Goal: Task Accomplishment & Management: Complete application form

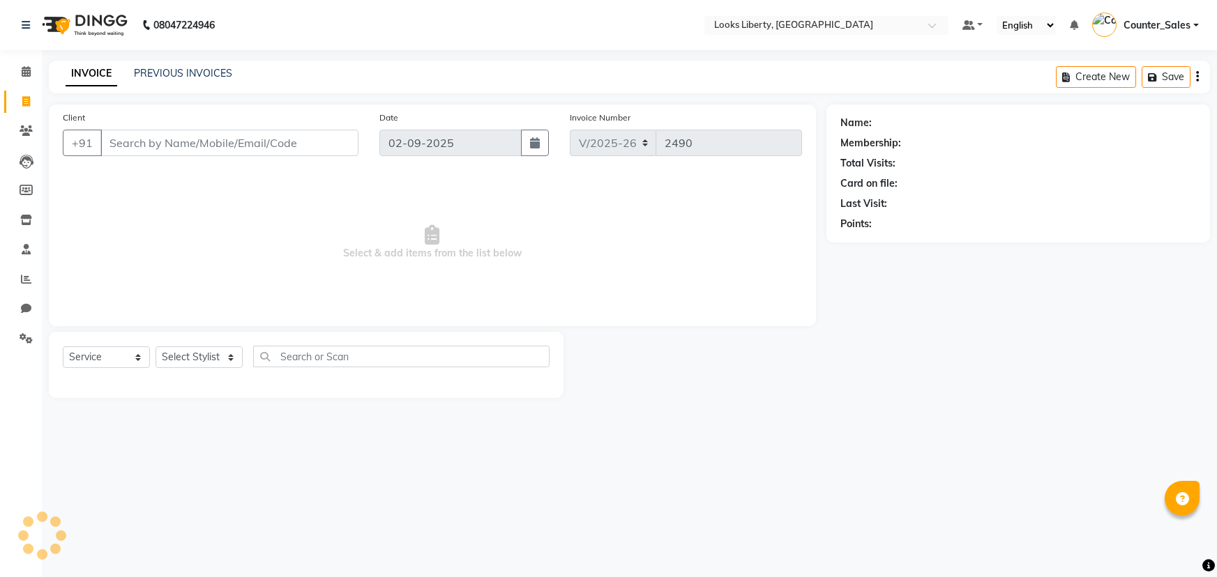
select select "4321"
select select "service"
click at [199, 356] on select "Select Stylist Aijaz Amit Anjali_nail art Counter_Sales Manish_pdct Meet Naeem …" at bounding box center [198, 358] width 87 height 22
select select "23424"
click at [155, 347] on select "Select Stylist Aijaz Amit Anjali_nail art Counter_Sales Manish_pdct Meet Naeem …" at bounding box center [198, 358] width 87 height 22
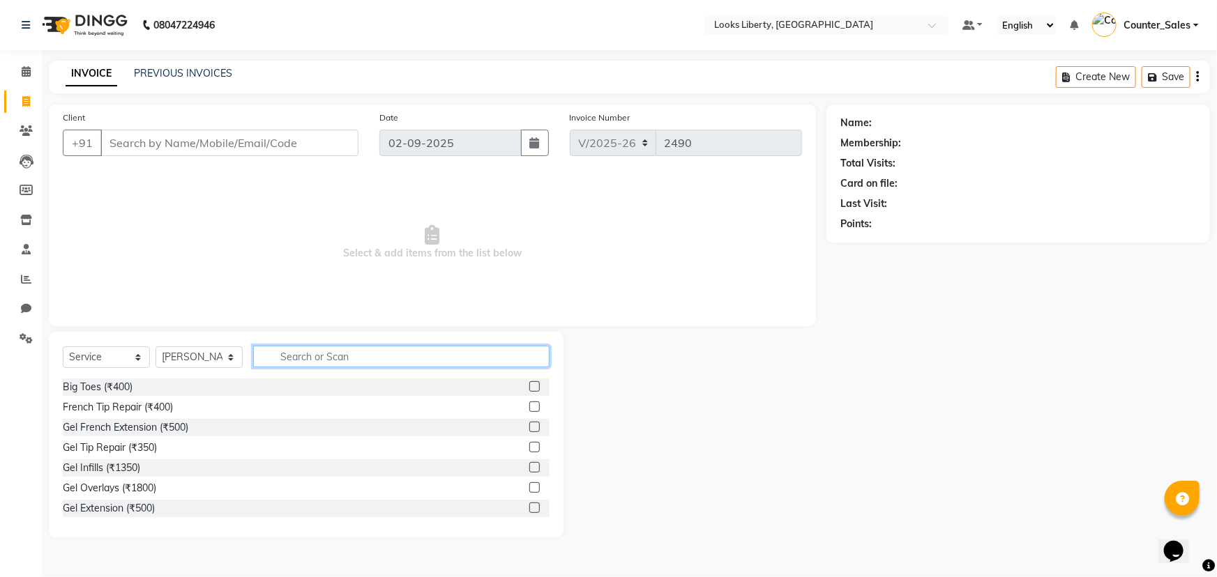
click at [295, 356] on input "text" at bounding box center [401, 357] width 296 height 22
type input "EY"
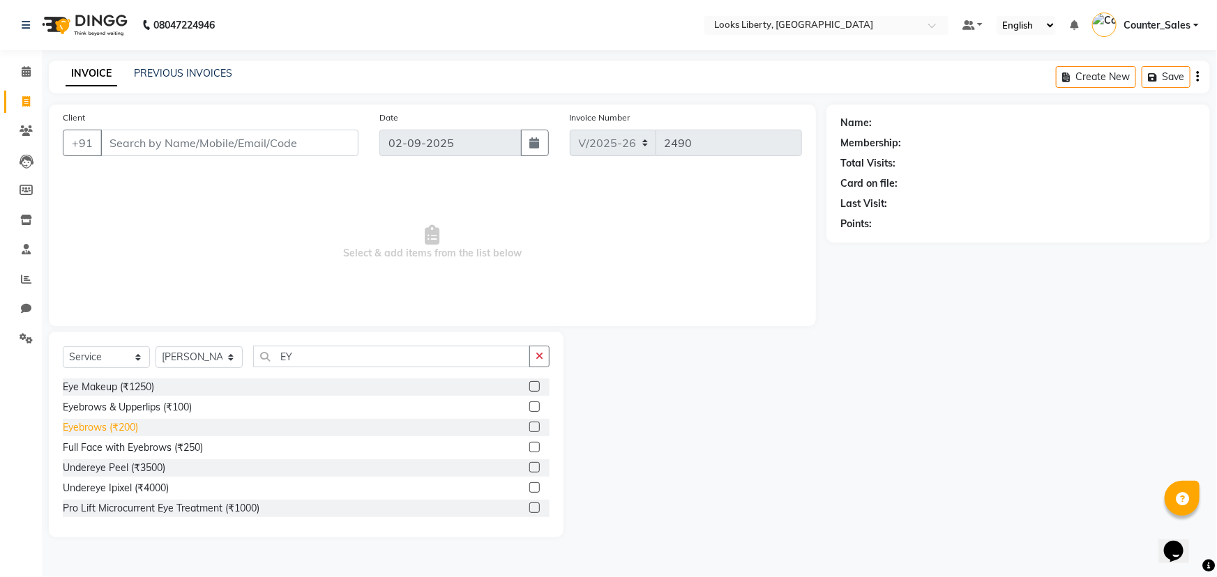
click at [130, 427] on div "Eyebrows (₹200)" at bounding box center [100, 427] width 75 height 15
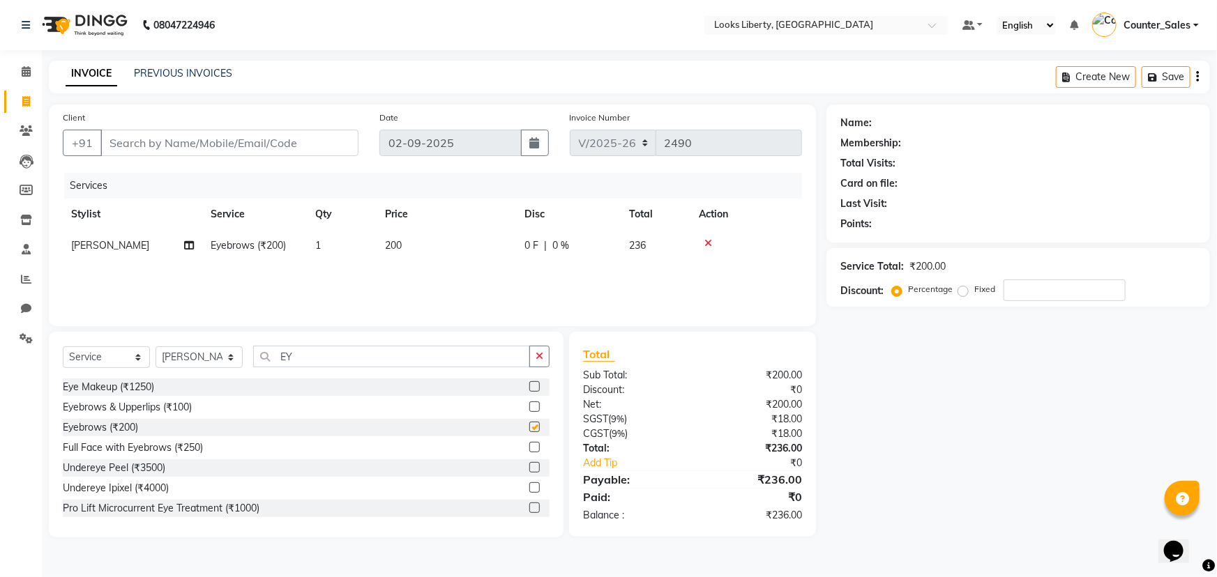
checkbox input "false"
click at [460, 244] on td "200" at bounding box center [446, 245] width 139 height 31
select select "23424"
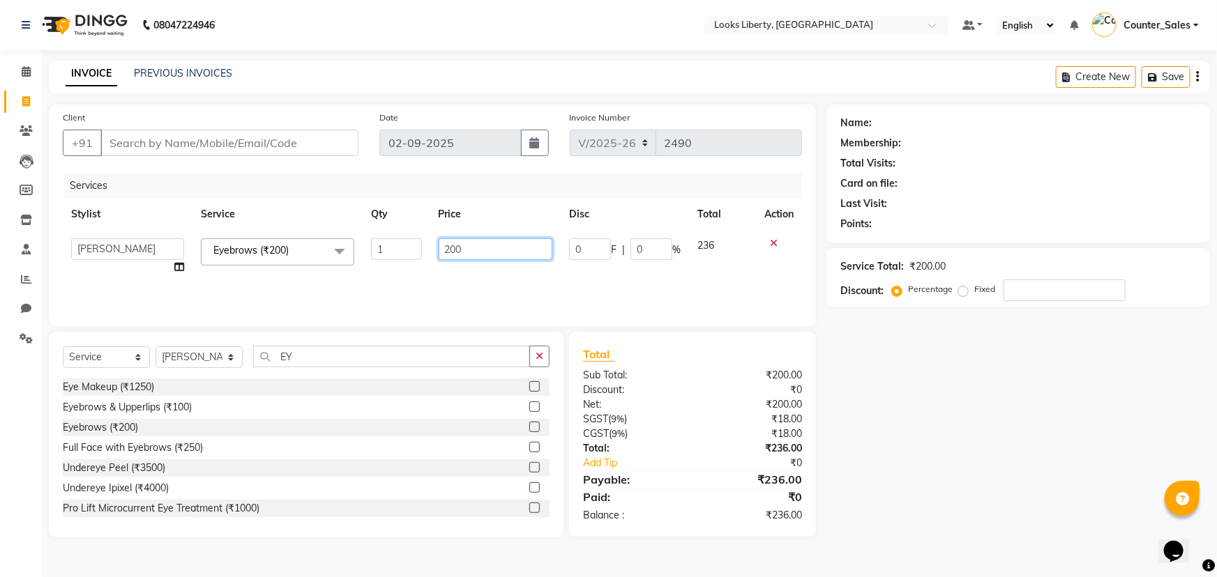
click at [481, 248] on input "200" at bounding box center [496, 249] width 114 height 22
type input "2"
type input "51"
drag, startPoint x: 475, startPoint y: 272, endPoint x: 475, endPoint y: 281, distance: 9.1
click at [475, 275] on div "Services Stylist Service Qty Price Disc Total Action Aijaz Amit Anjali_nail art…" at bounding box center [432, 242] width 739 height 139
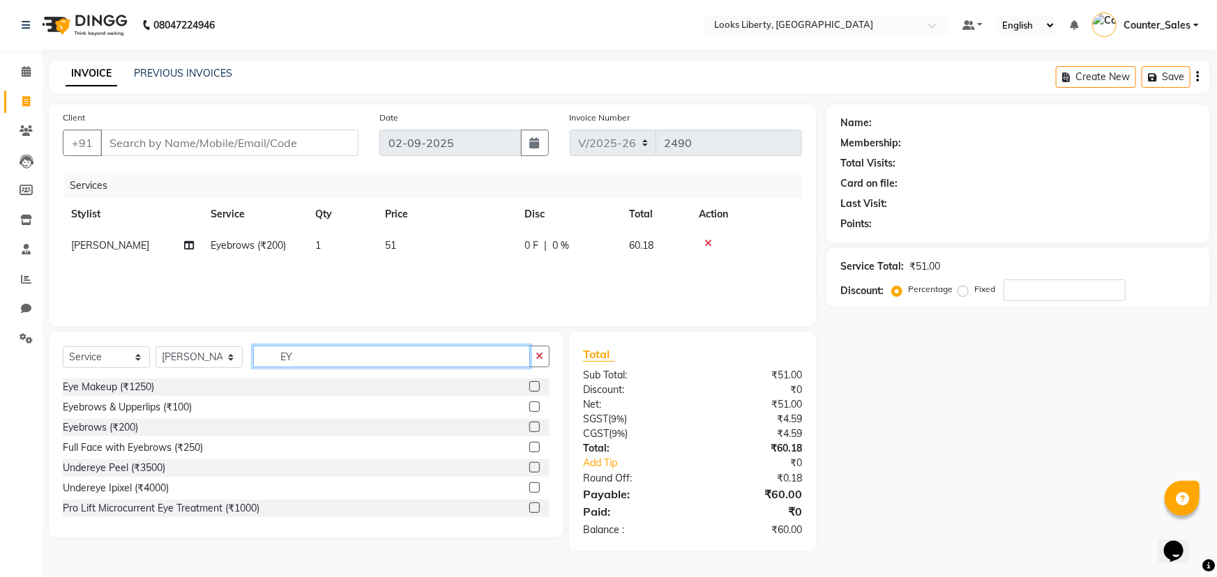
click at [411, 358] on input "EY" at bounding box center [391, 357] width 277 height 22
type input "E"
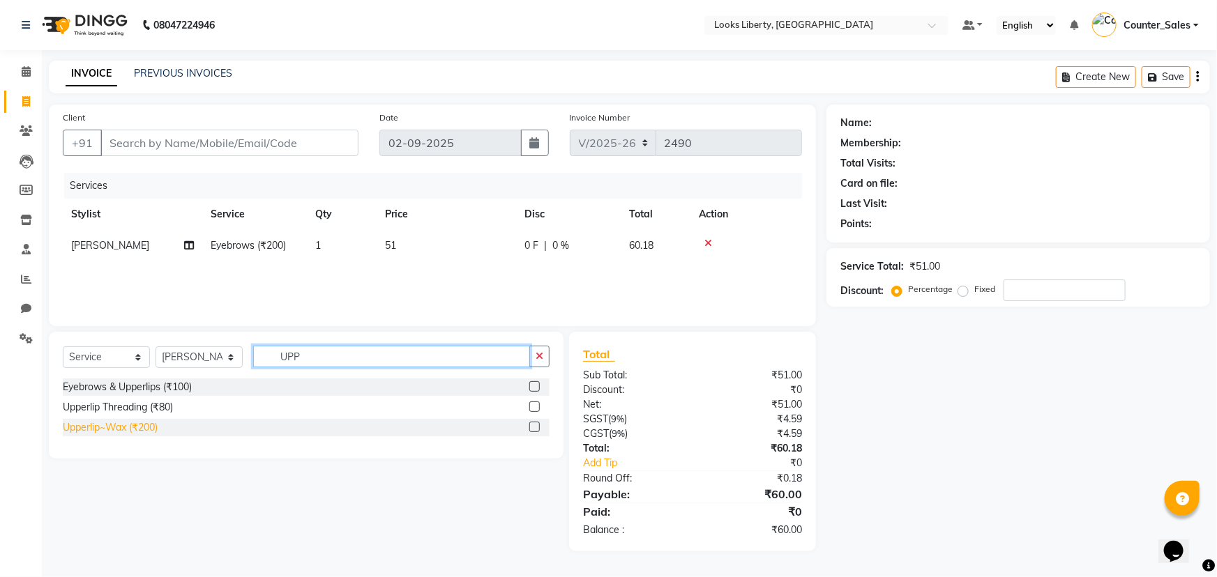
type input "UPP"
click at [139, 429] on div "Upperlip~Wax (₹200)" at bounding box center [110, 427] width 95 height 15
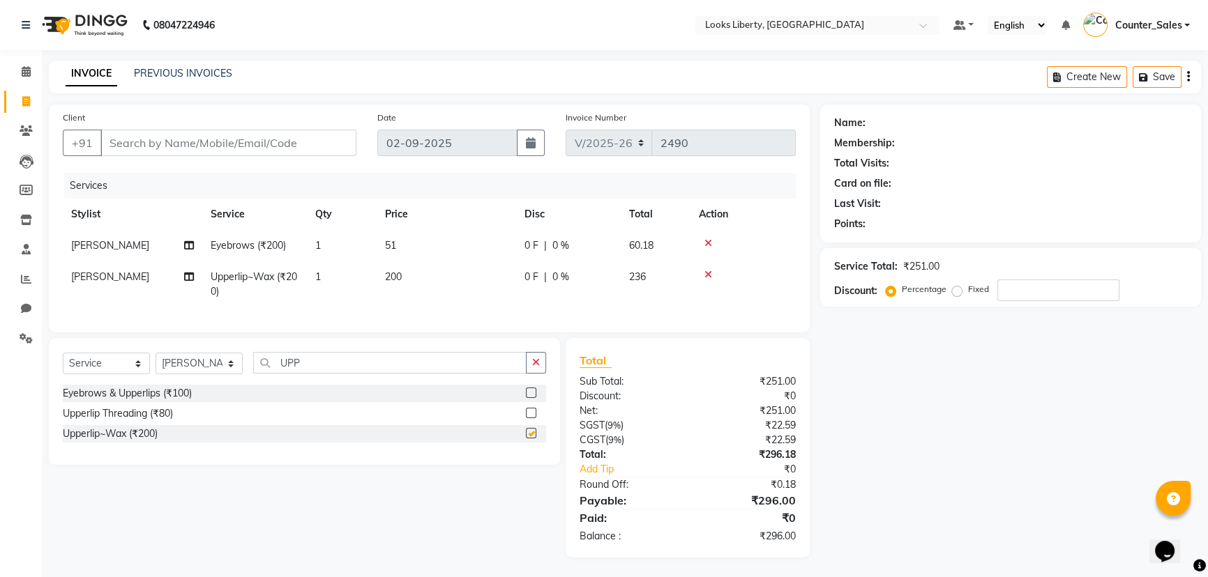
checkbox input "false"
click at [446, 299] on td "200" at bounding box center [446, 284] width 139 height 46
select select "23424"
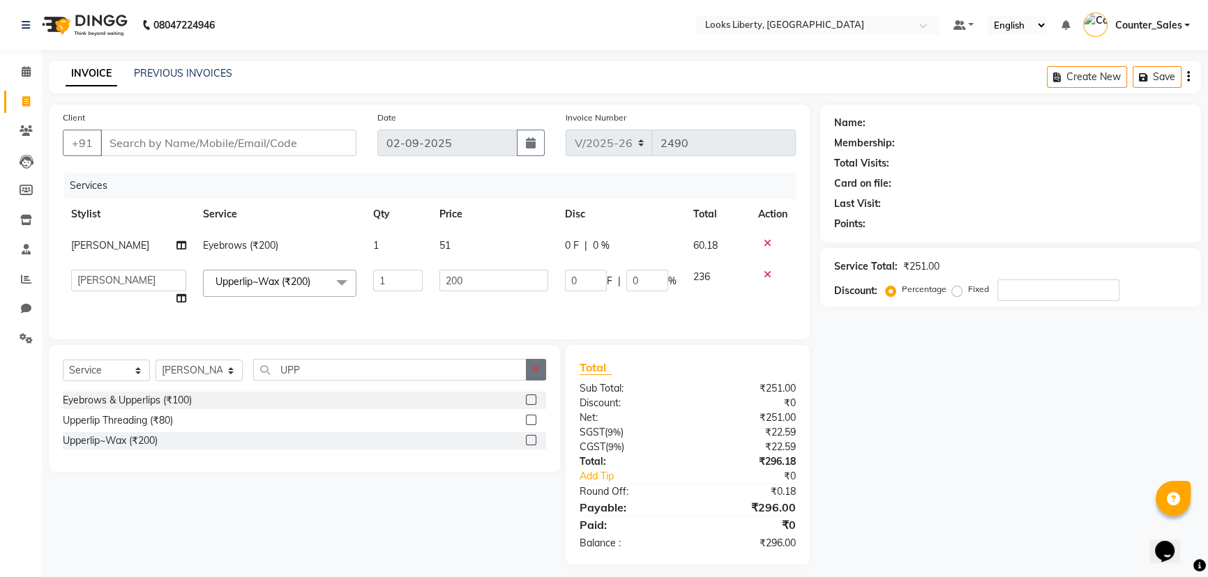
click at [538, 374] on icon "button" at bounding box center [536, 370] width 8 height 10
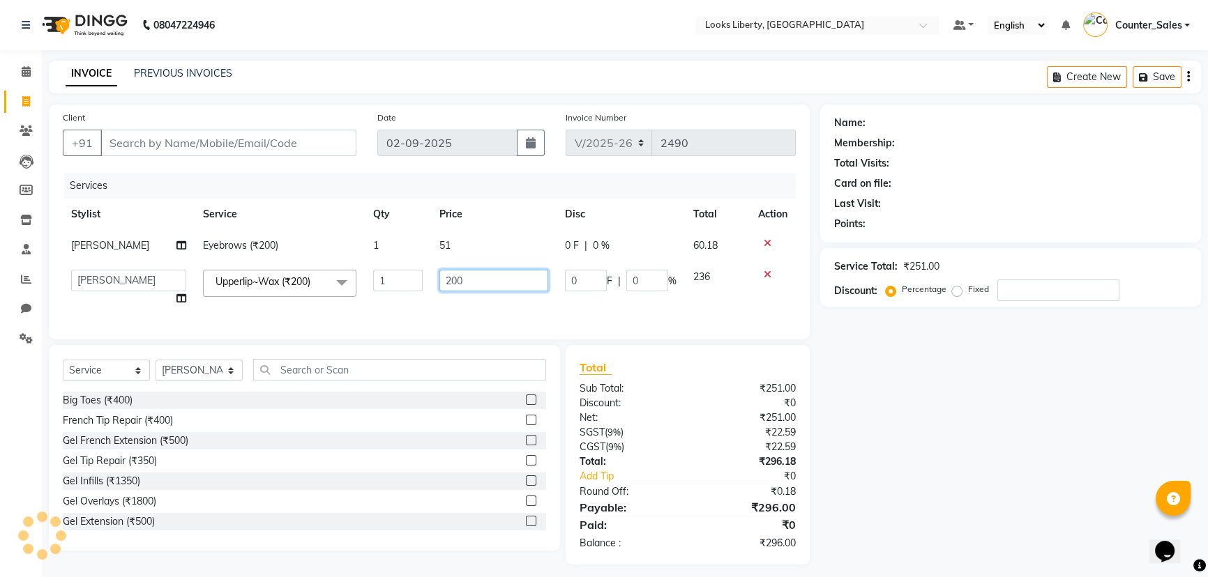
click at [482, 284] on input "200" at bounding box center [493, 281] width 109 height 22
type input "2"
type input "100"
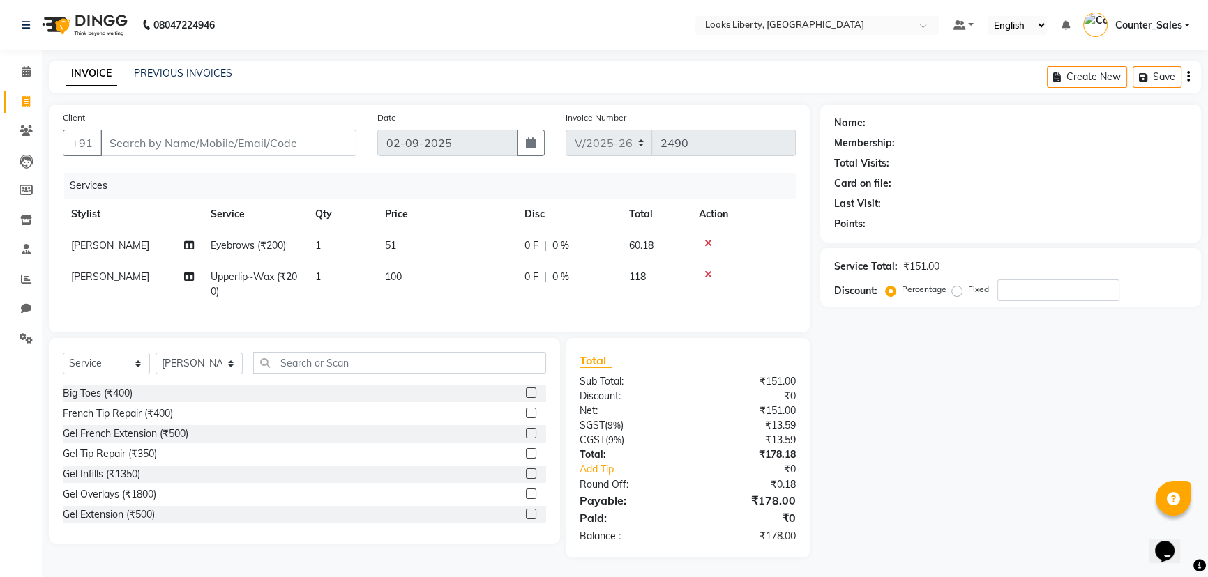
click at [499, 314] on div "Services Stylist Service Qty Price Disc Total Action Neetu Arya Eyebrows (₹200)…" at bounding box center [429, 246] width 733 height 146
click at [324, 367] on input "text" at bounding box center [399, 362] width 293 height 22
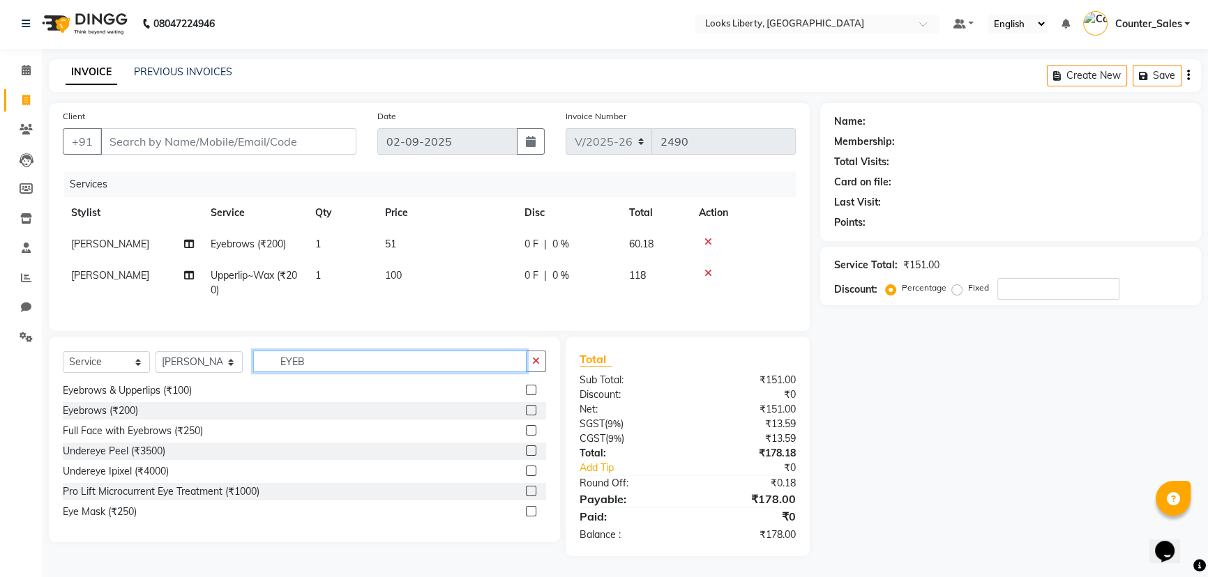
scroll to position [0, 0]
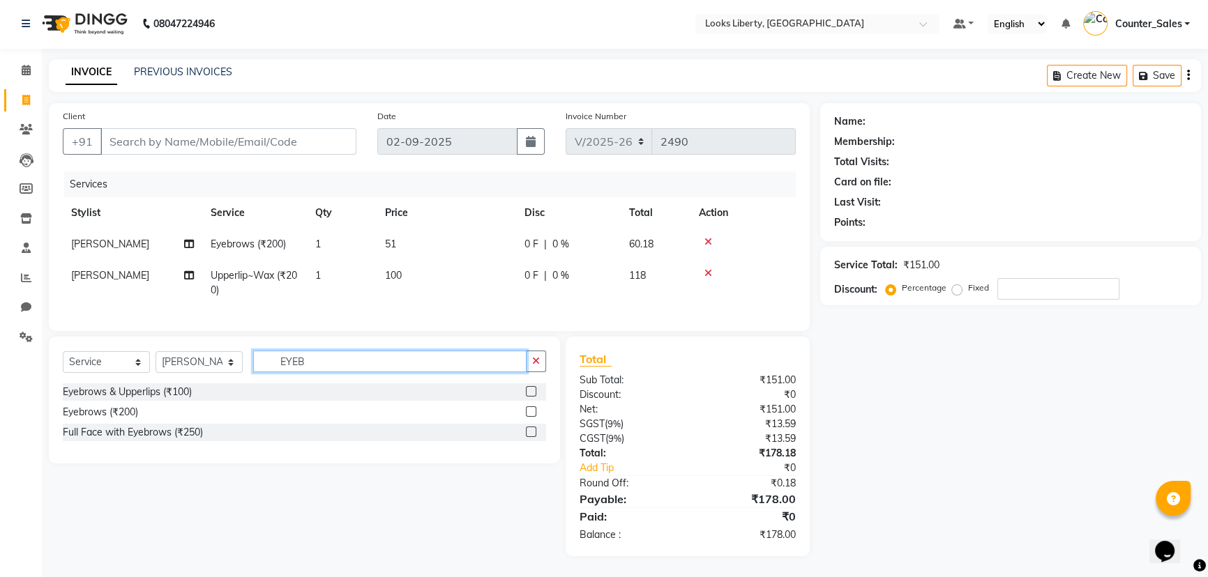
click at [341, 363] on input "EYEB" at bounding box center [389, 362] width 273 height 22
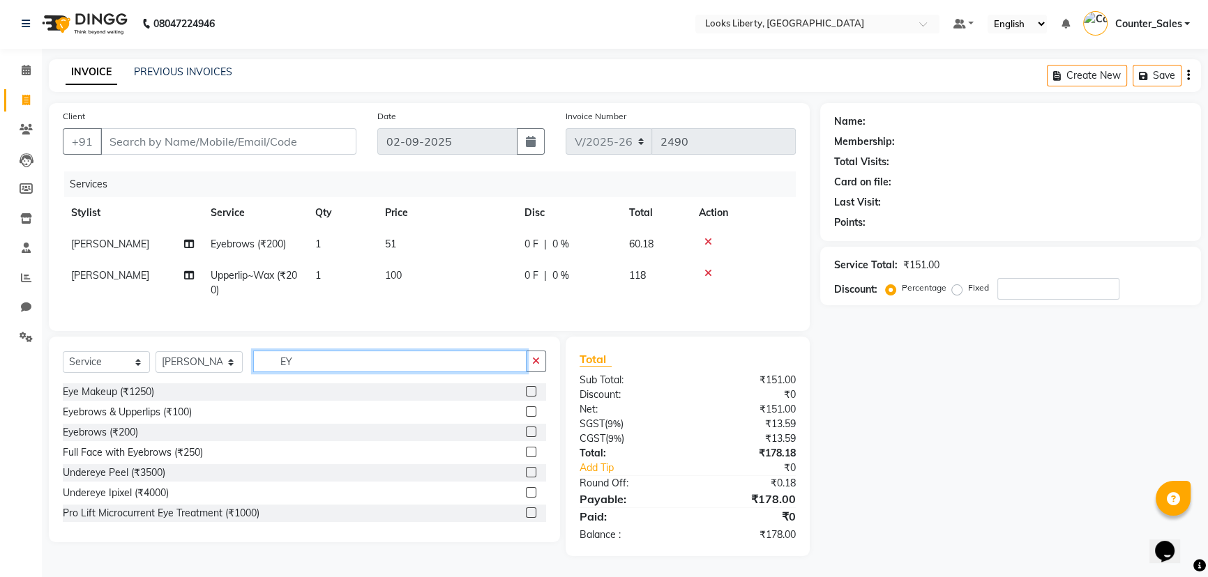
type input "E"
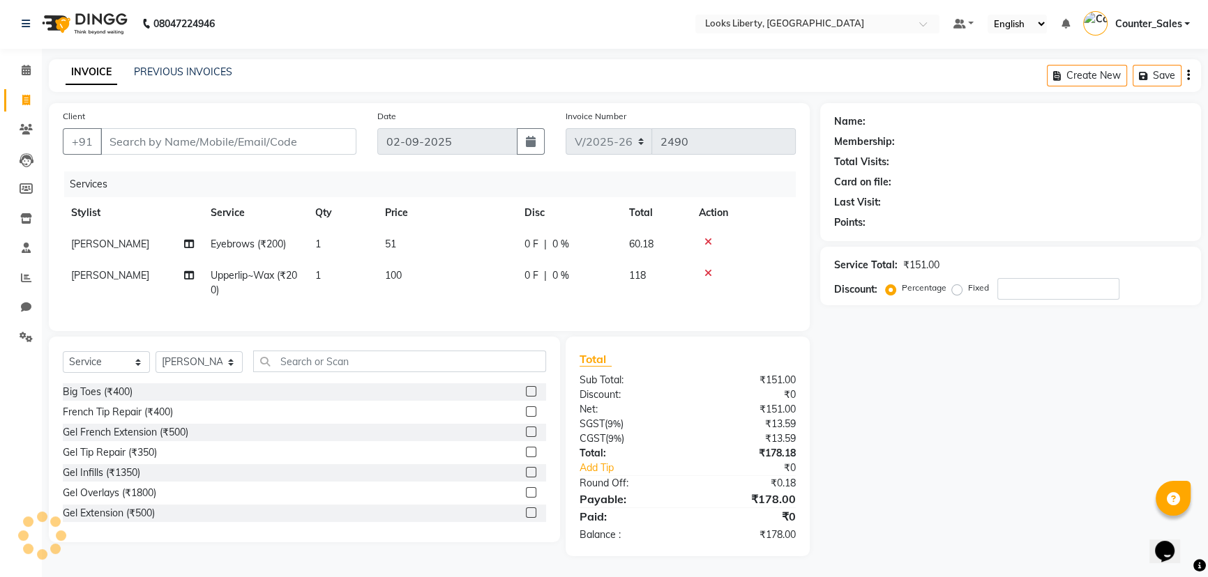
click at [453, 229] on td "51" at bounding box center [446, 244] width 139 height 31
select select "23424"
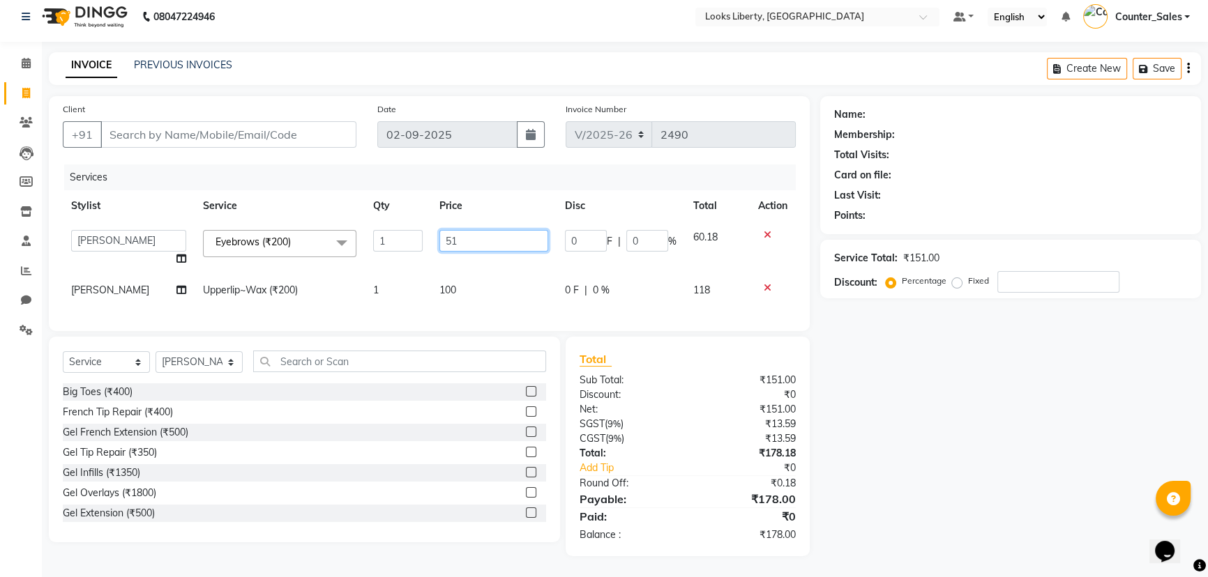
click at [462, 242] on input "51" at bounding box center [493, 241] width 109 height 22
click at [224, 135] on input "Client" at bounding box center [228, 134] width 256 height 26
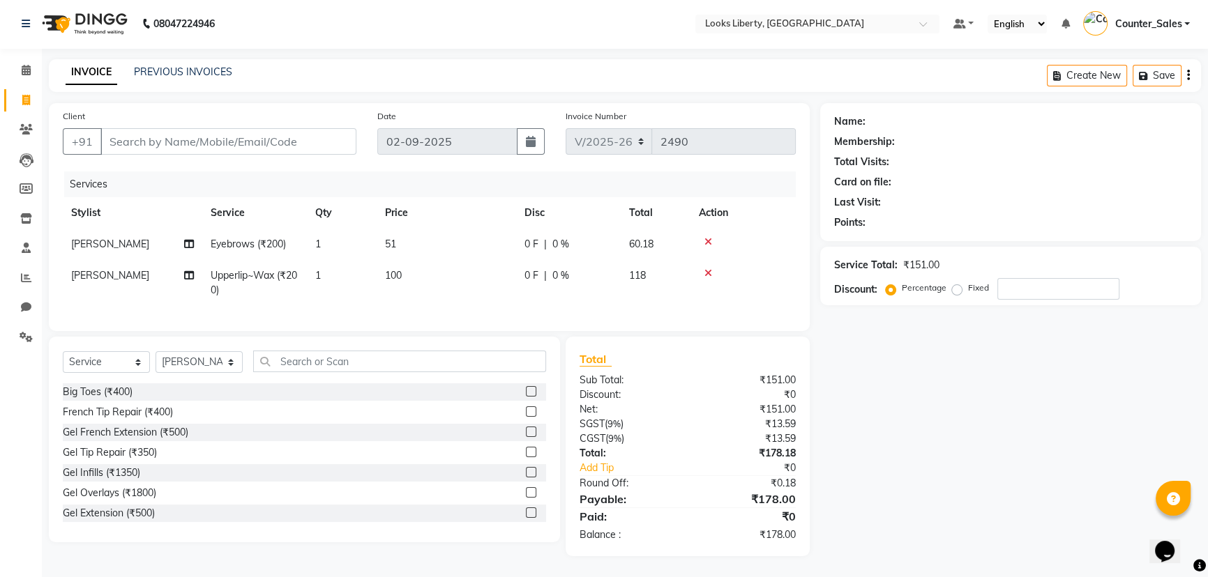
click at [434, 229] on td "51" at bounding box center [446, 244] width 139 height 31
select select "23424"
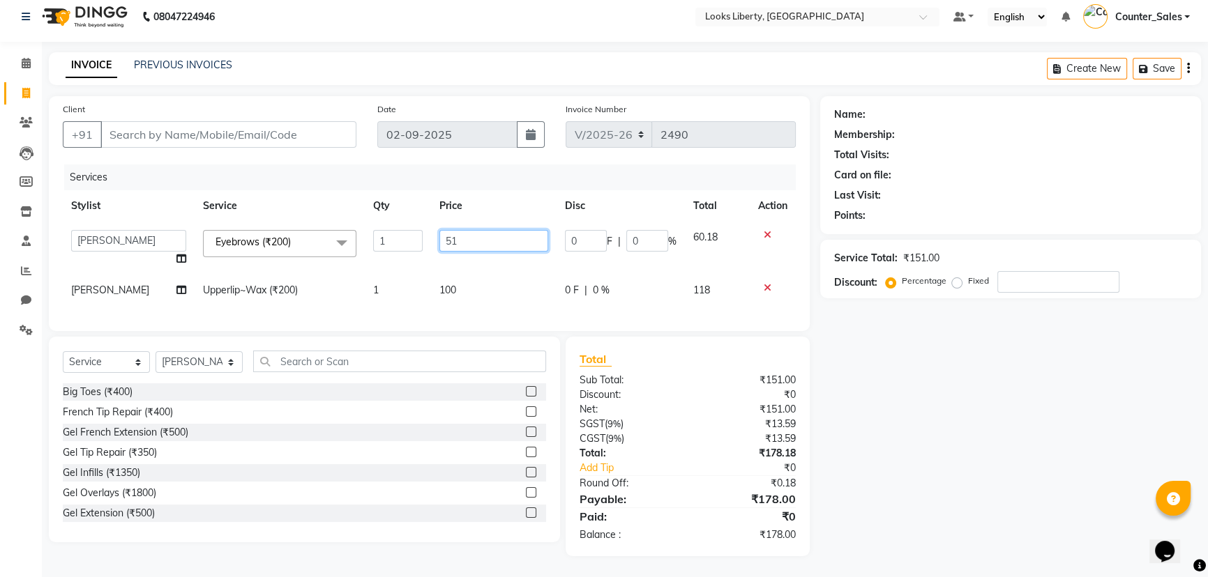
click at [469, 235] on input "51" at bounding box center [493, 241] width 109 height 22
type input "5"
type input "200"
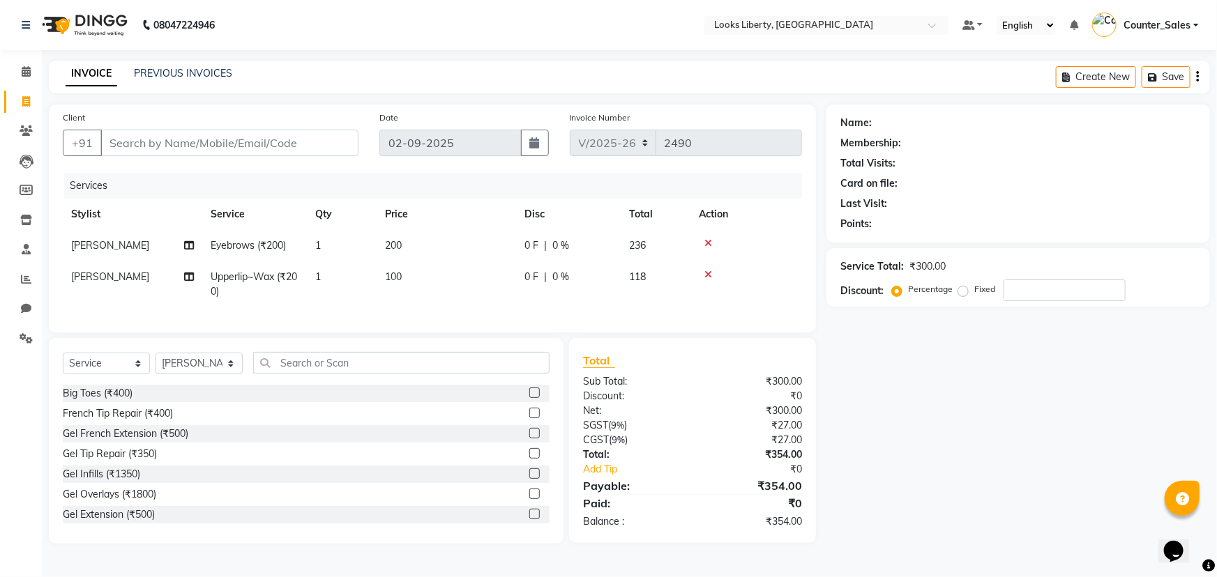
click at [488, 283] on td "100" at bounding box center [446, 284] width 139 height 46
select select "23424"
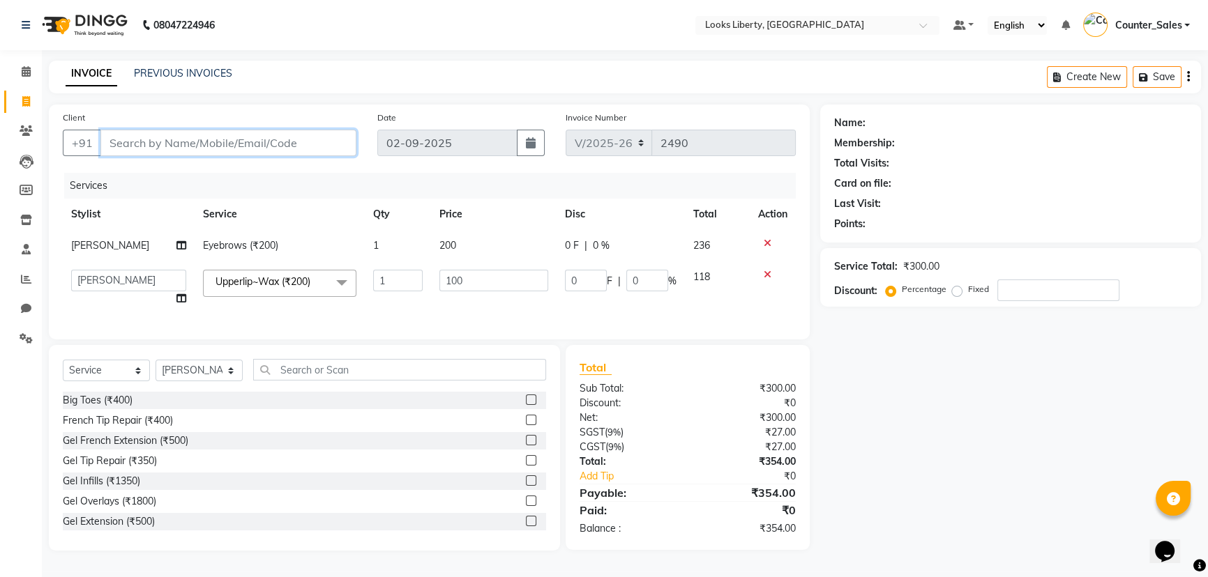
click at [198, 133] on input "Client" at bounding box center [228, 143] width 256 height 26
type input "K"
type input "0"
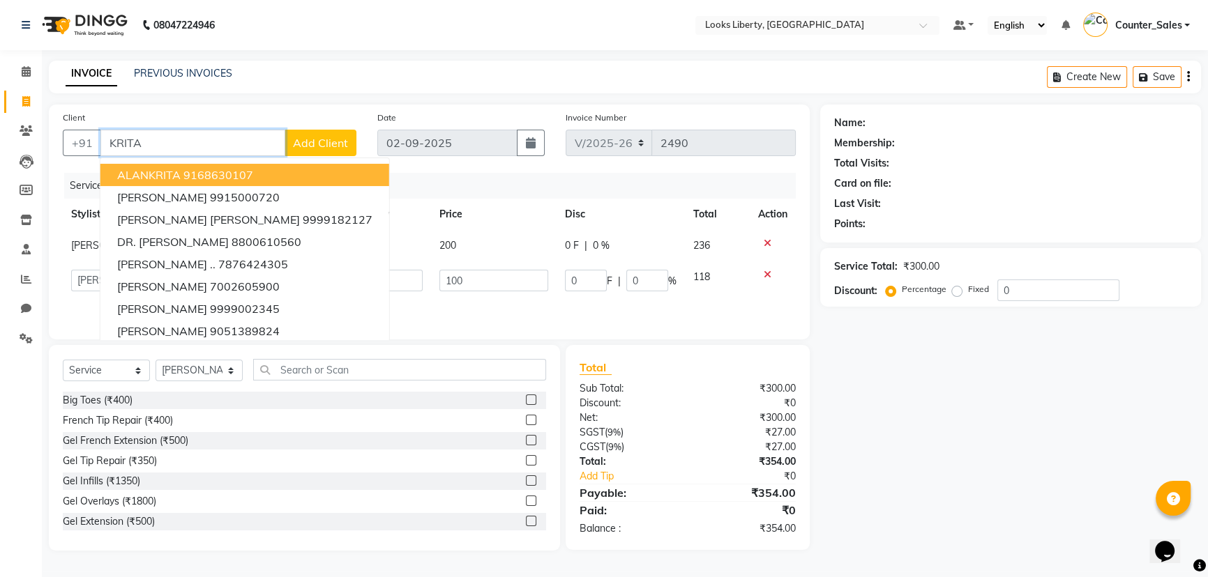
click at [160, 136] on input "KRITA" at bounding box center [192, 143] width 185 height 26
type input "K"
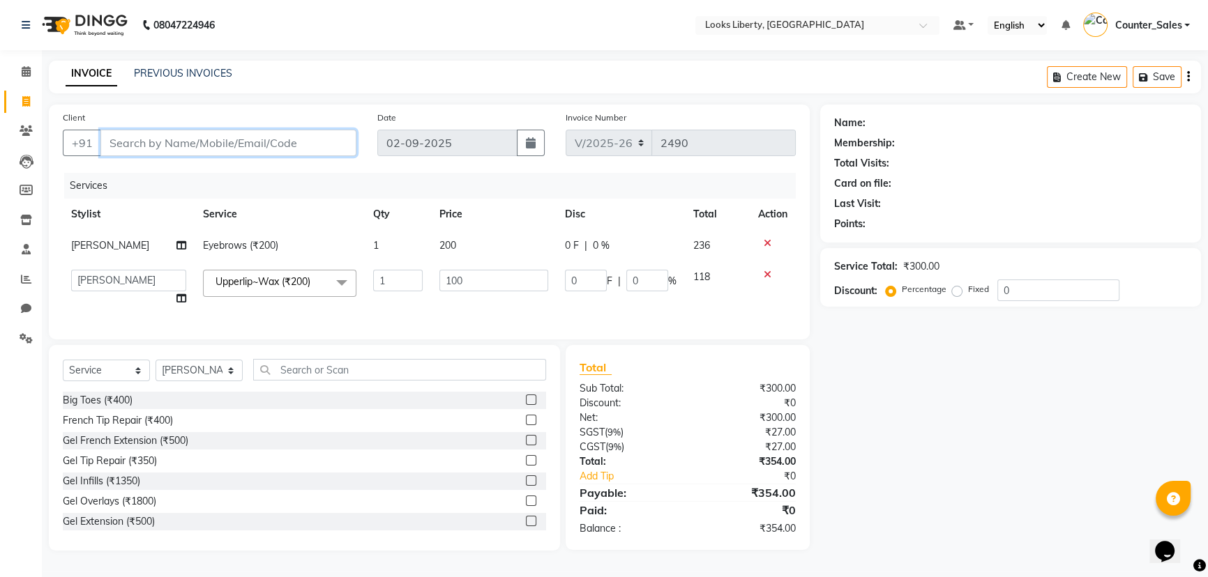
click at [170, 147] on input "Client" at bounding box center [228, 143] width 256 height 26
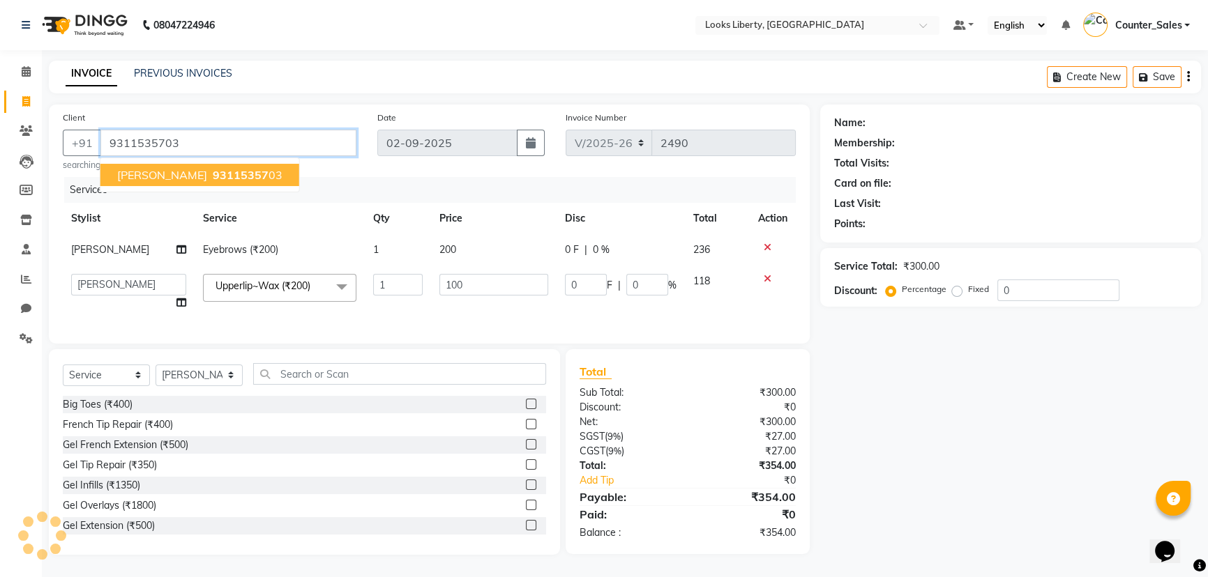
type input "9311535703"
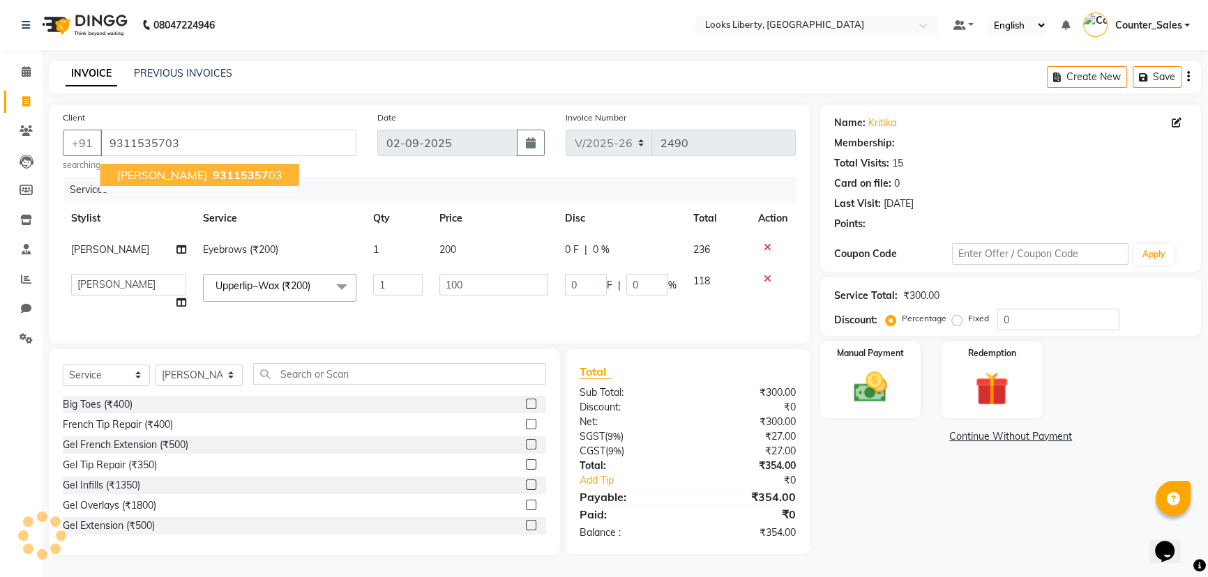
select select "1: Object"
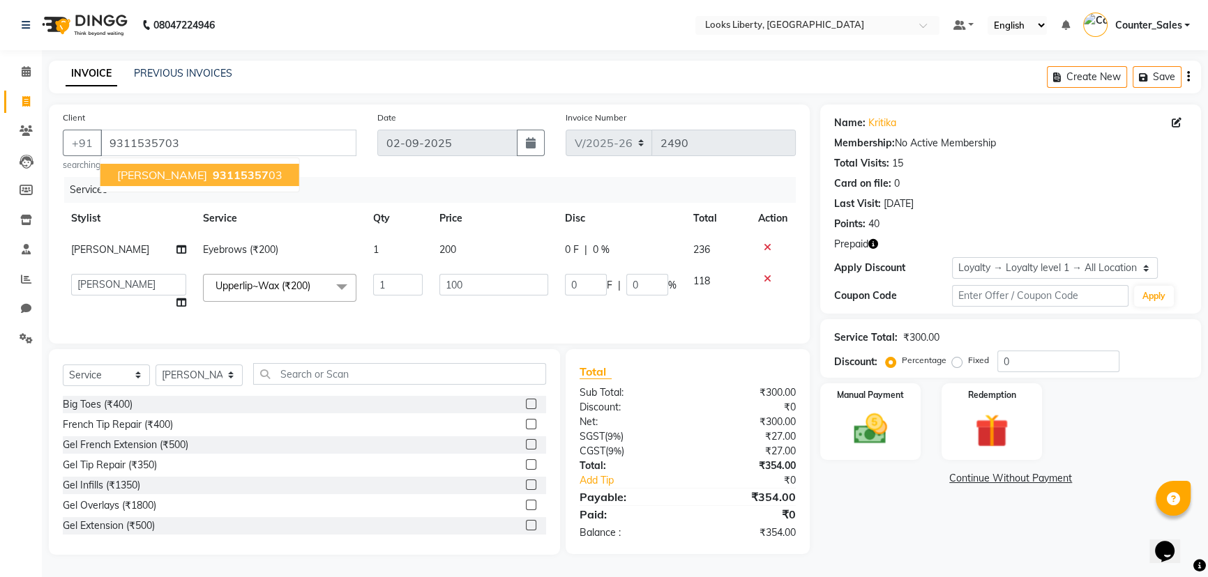
click at [213, 176] on span "93115357" at bounding box center [241, 175] width 56 height 14
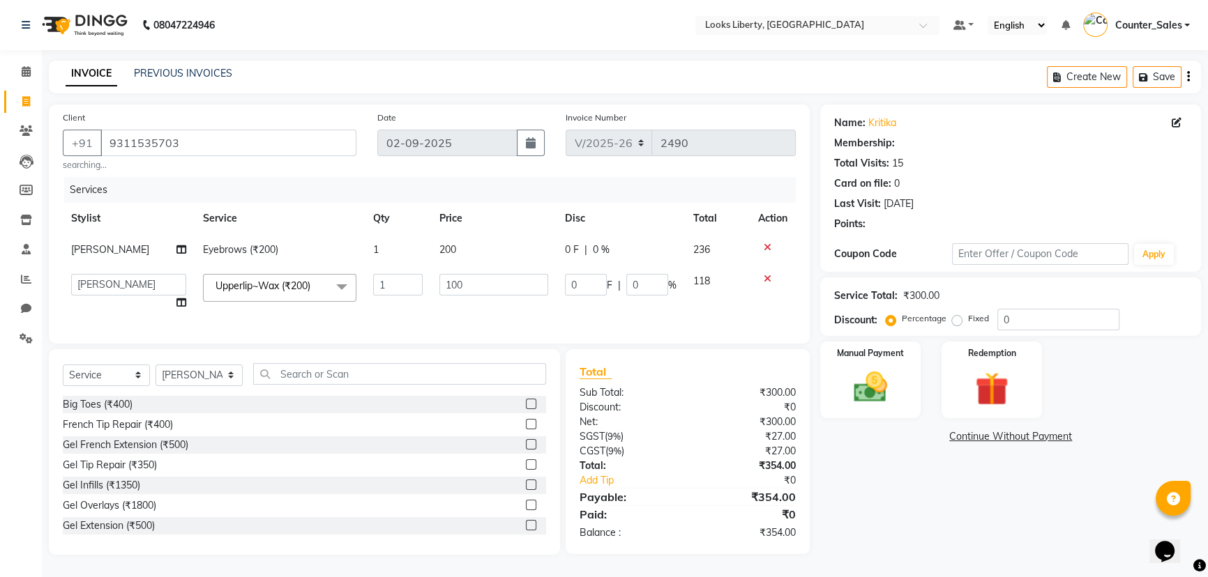
select select "1: Object"
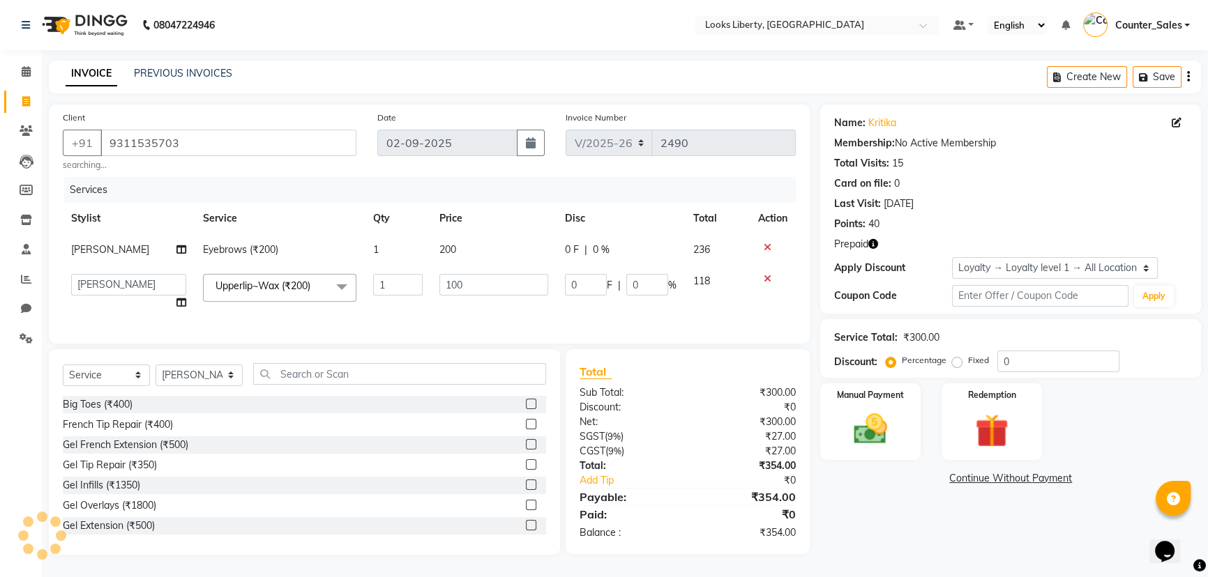
scroll to position [8, 0]
click at [985, 410] on img at bounding box center [992, 430] width 56 height 43
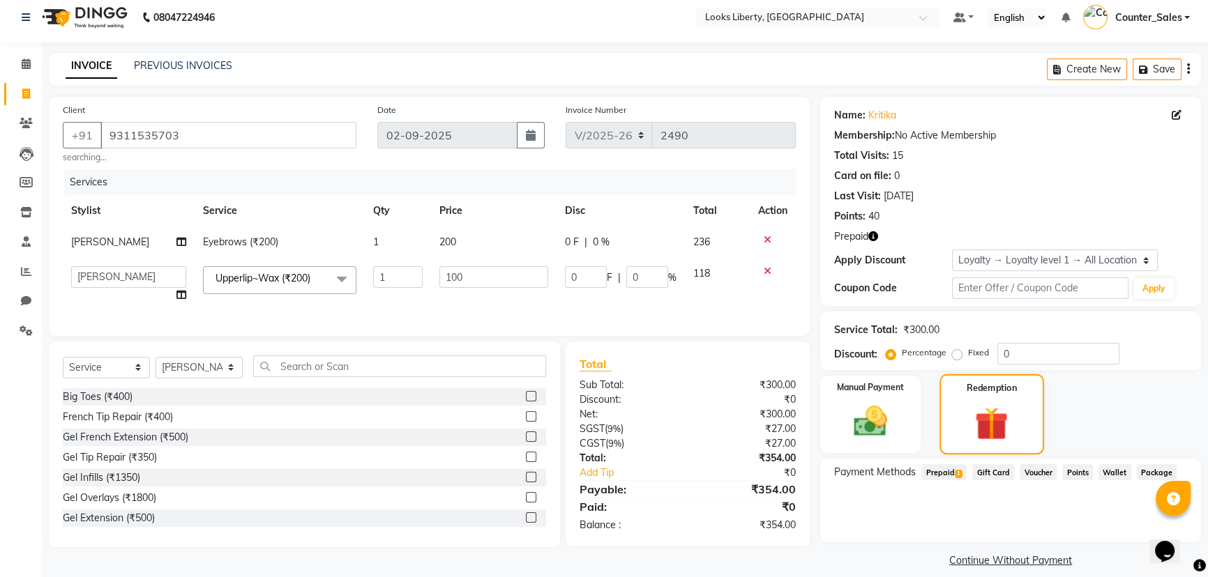
scroll to position [22, 0]
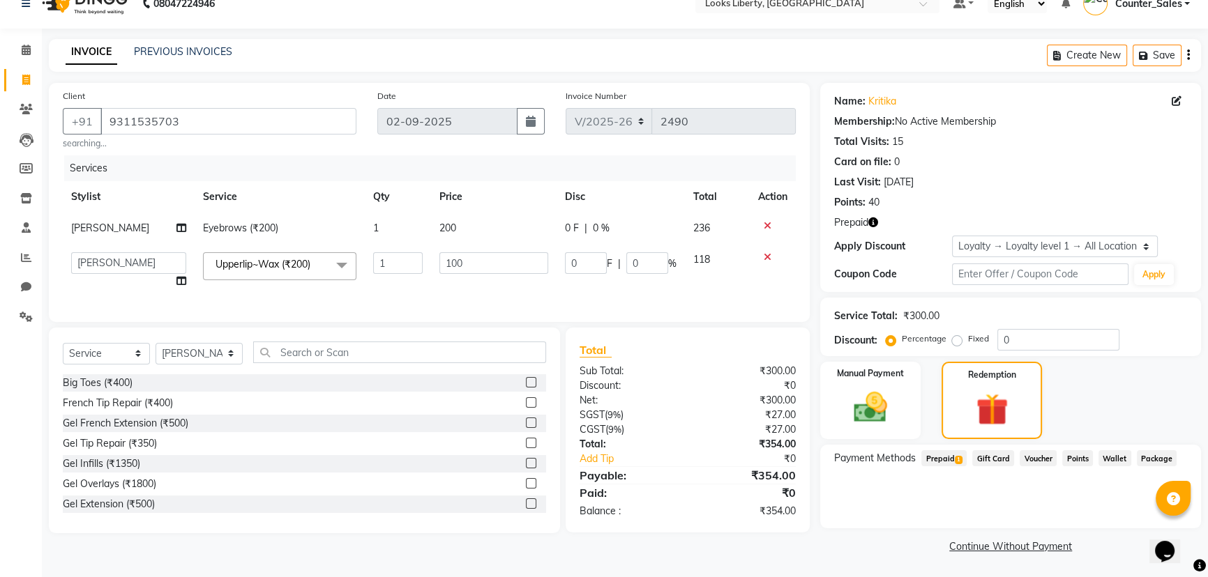
click at [937, 456] on span "Prepaid 1" at bounding box center [943, 458] width 45 height 16
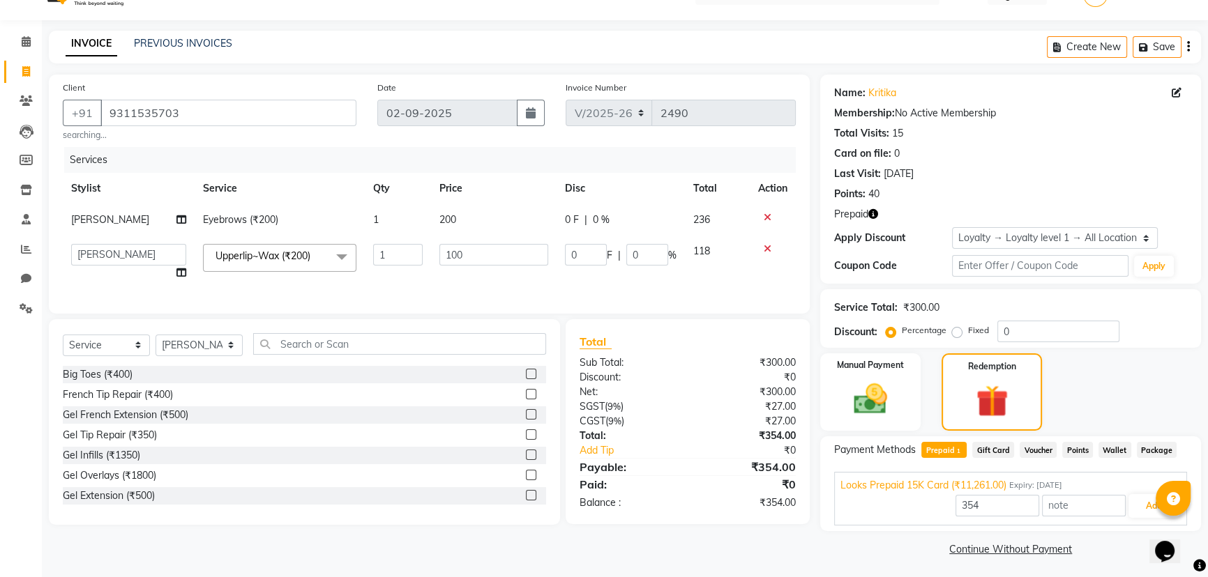
scroll to position [33, 0]
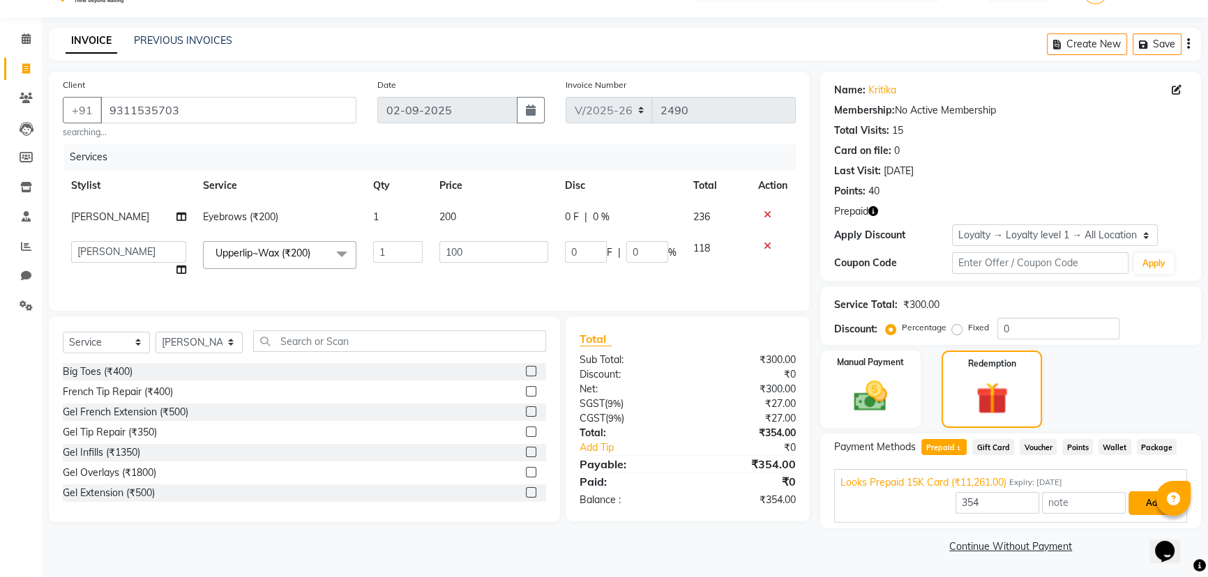
click at [1137, 508] on button "Add" at bounding box center [1153, 504] width 51 height 24
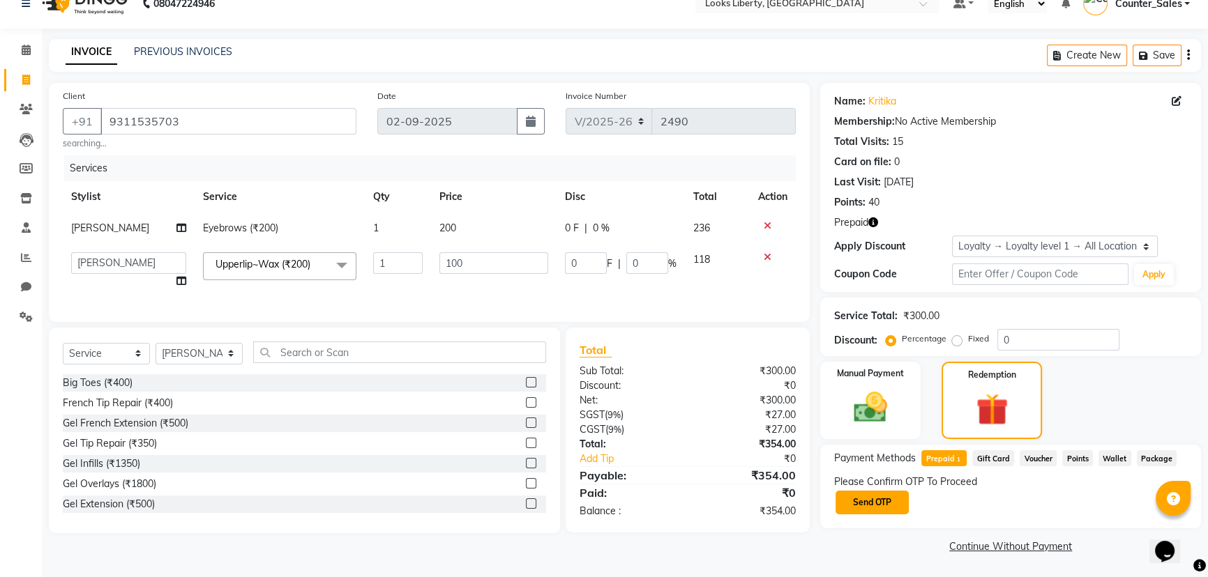
click at [905, 505] on button "Send OTP" at bounding box center [871, 503] width 73 height 24
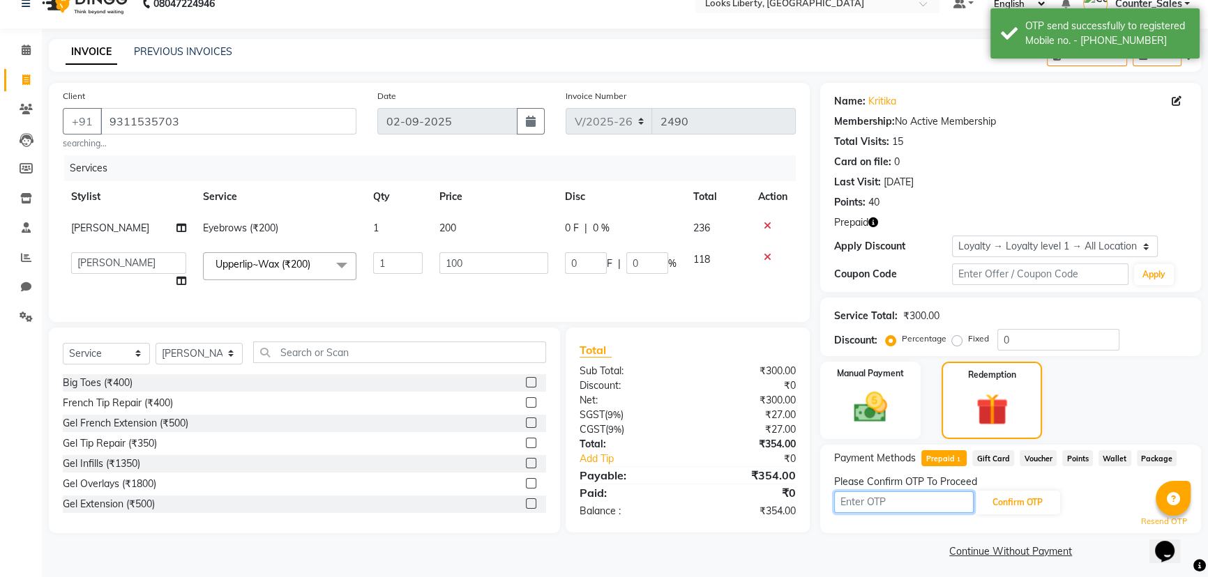
click at [872, 506] on input "text" at bounding box center [903, 503] width 139 height 22
type input "8847"
click at [1011, 502] on button "Confirm OTP" at bounding box center [1017, 503] width 85 height 24
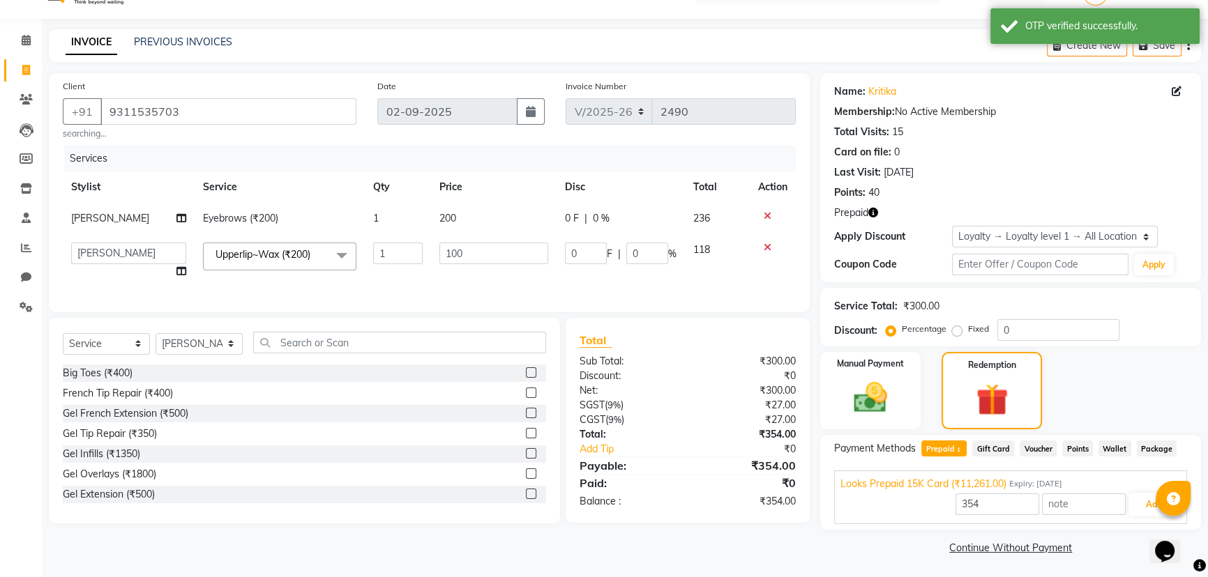
scroll to position [33, 0]
click at [1141, 496] on button "Add" at bounding box center [1153, 504] width 51 height 24
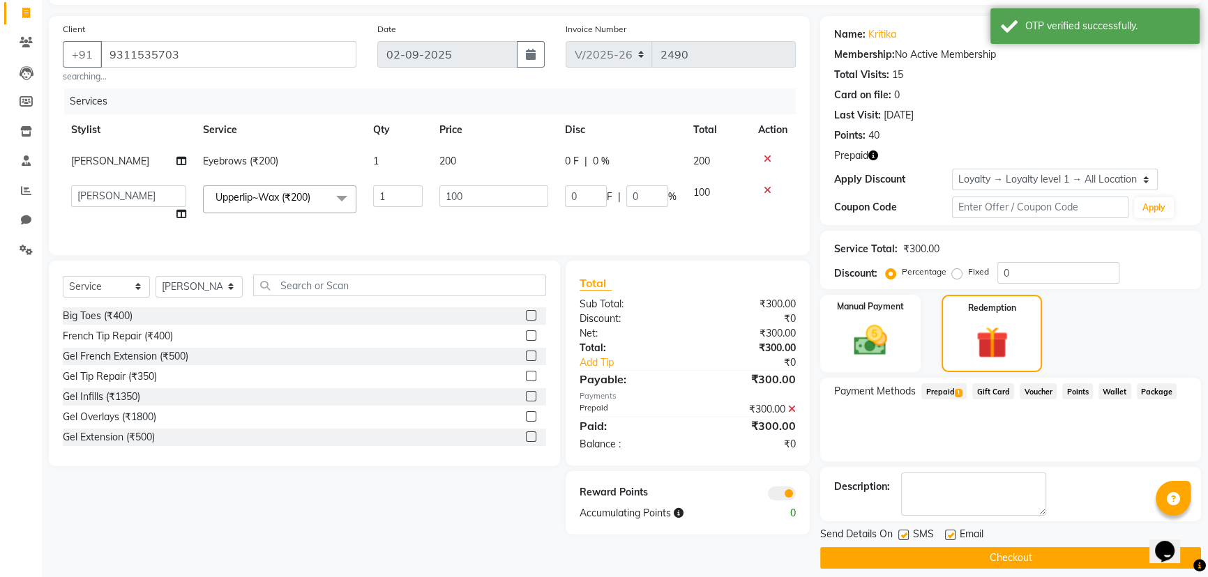
scroll to position [100, 0]
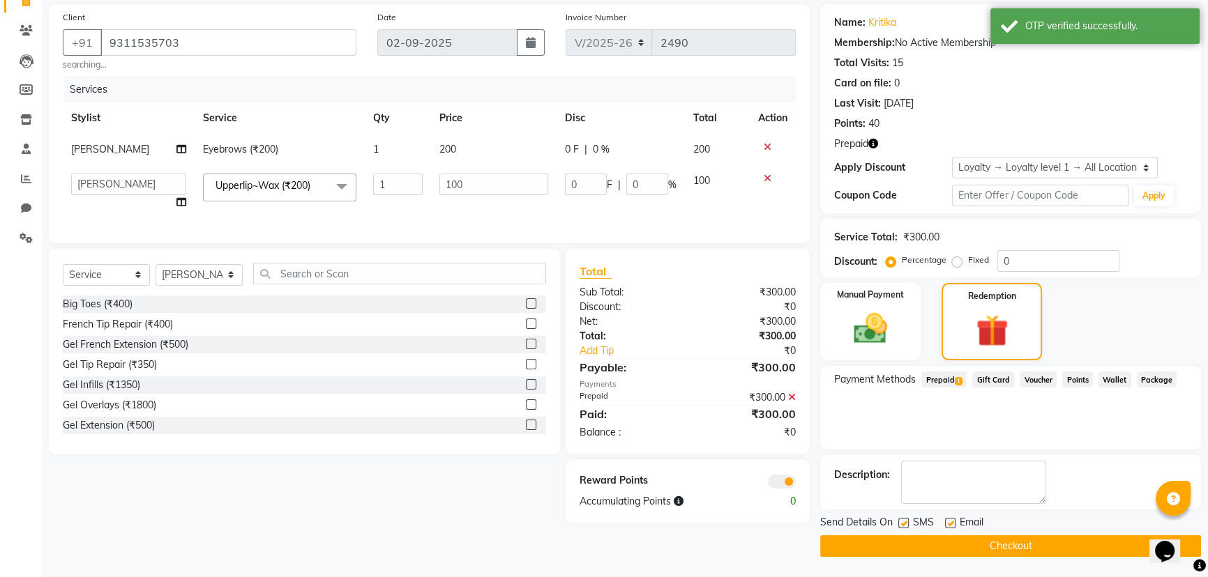
click at [1091, 545] on button "Checkout" at bounding box center [1010, 547] width 381 height 22
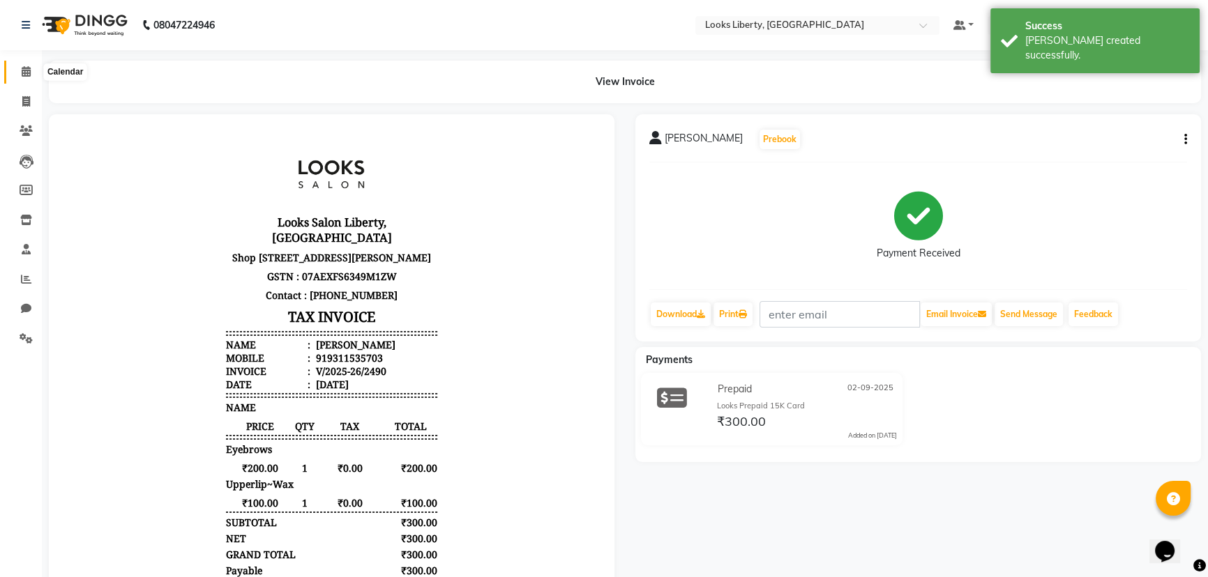
click at [30, 66] on icon at bounding box center [26, 71] width 9 height 10
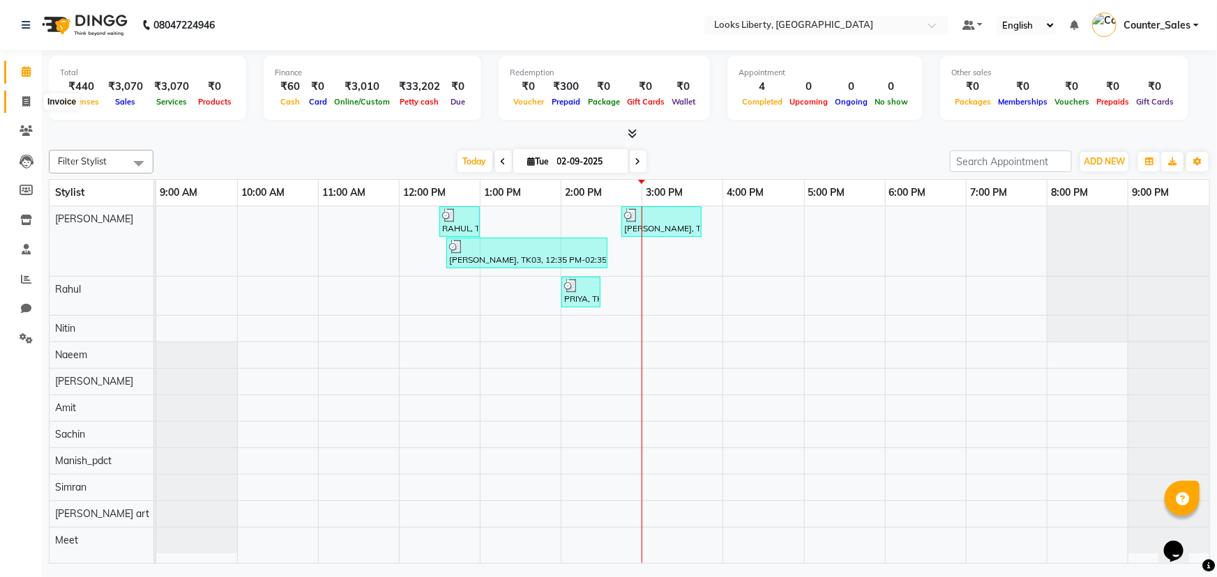
click at [24, 100] on icon at bounding box center [26, 101] width 8 height 10
select select "service"
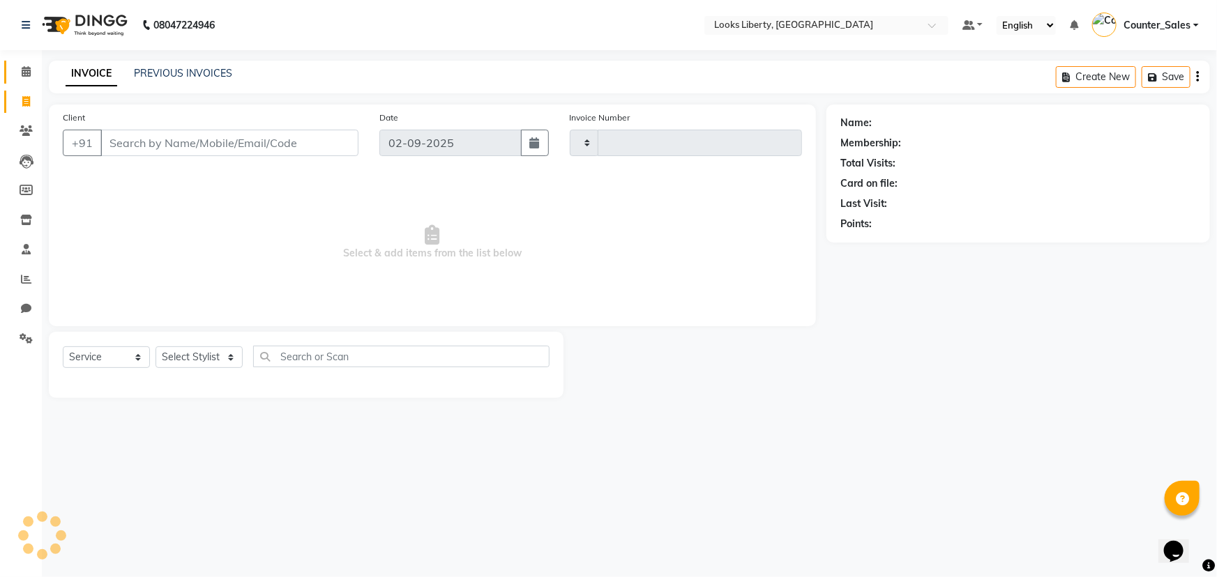
type input "2491"
select select "4321"
click at [183, 64] on div "INVOICE PREVIOUS INVOICES Create New Save" at bounding box center [629, 77] width 1161 height 33
click at [190, 69] on link "PREVIOUS INVOICES" at bounding box center [183, 73] width 98 height 13
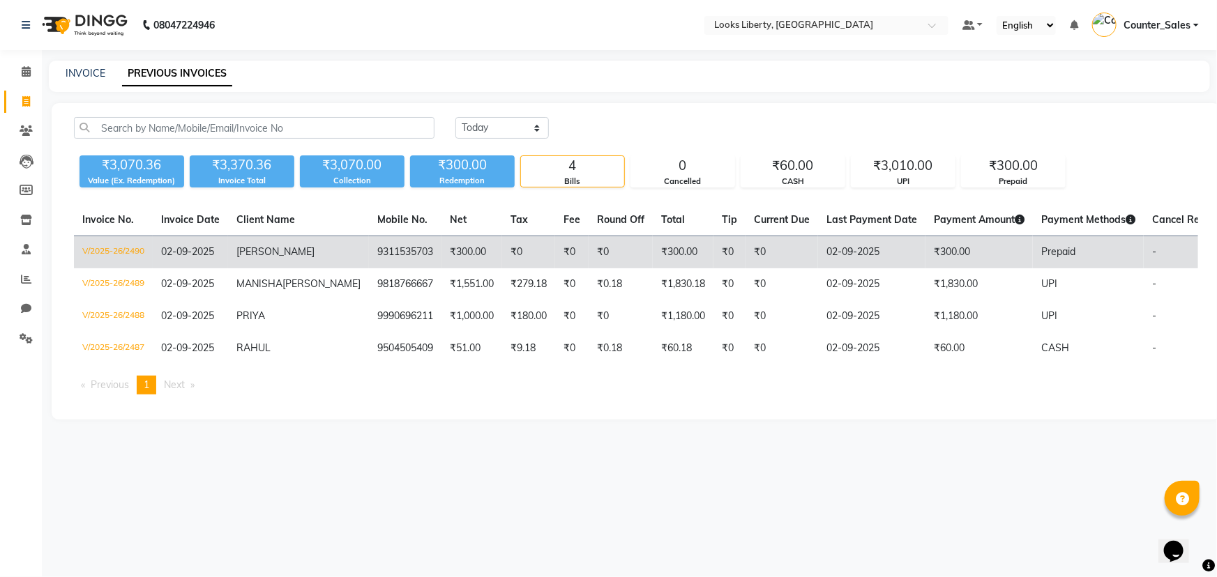
click at [589, 253] on td "₹0" at bounding box center [621, 252] width 64 height 33
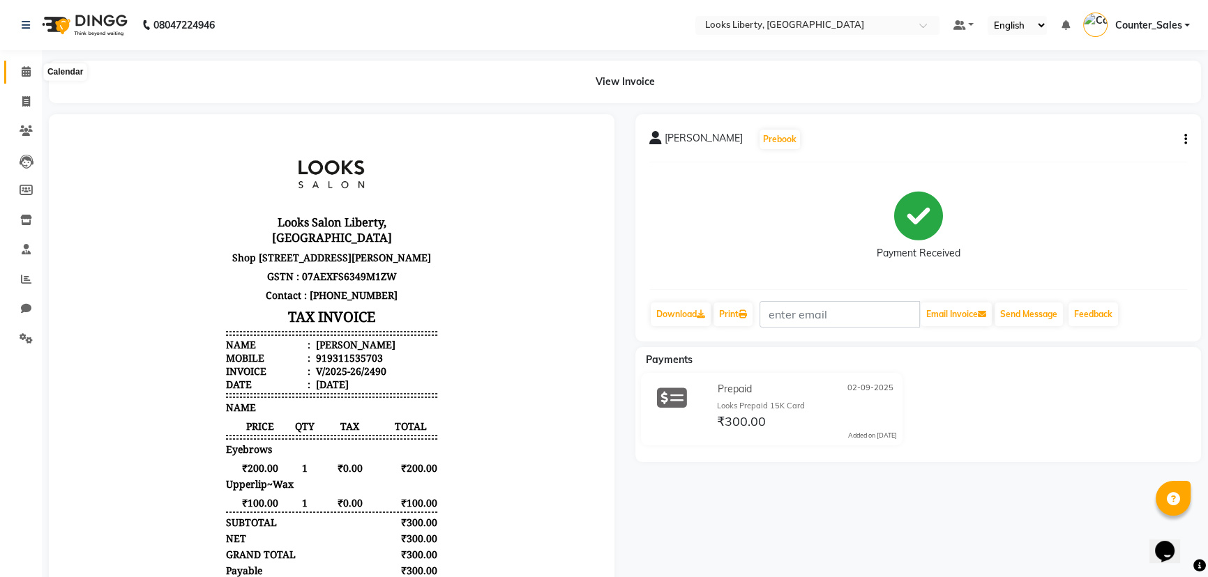
click at [26, 71] on icon at bounding box center [26, 71] width 9 height 10
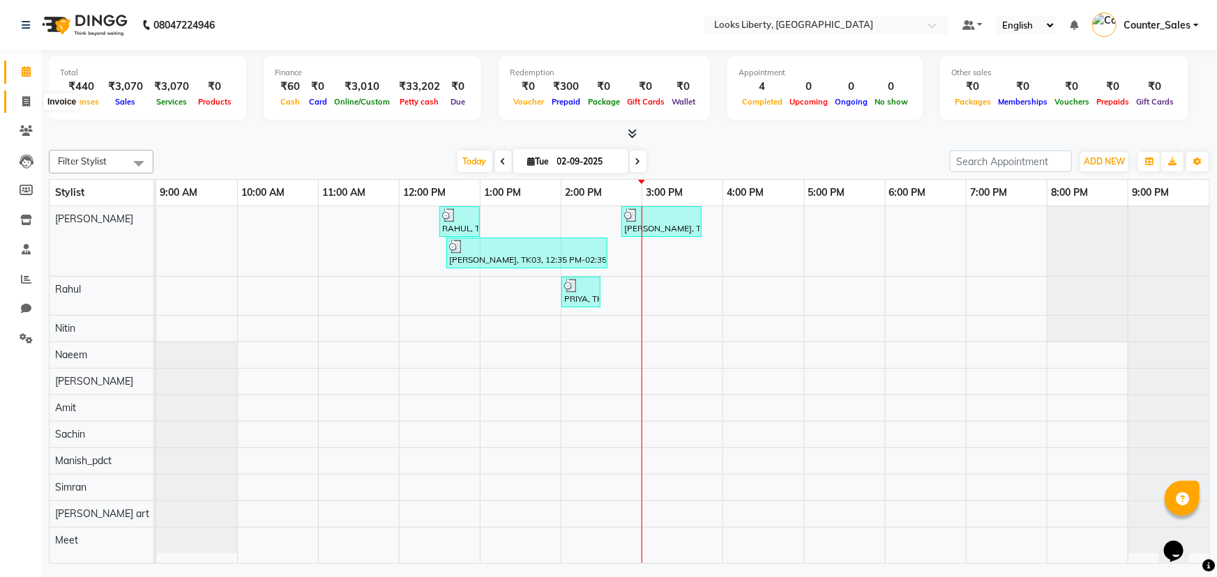
click at [34, 101] on span at bounding box center [26, 102] width 24 height 16
select select "service"
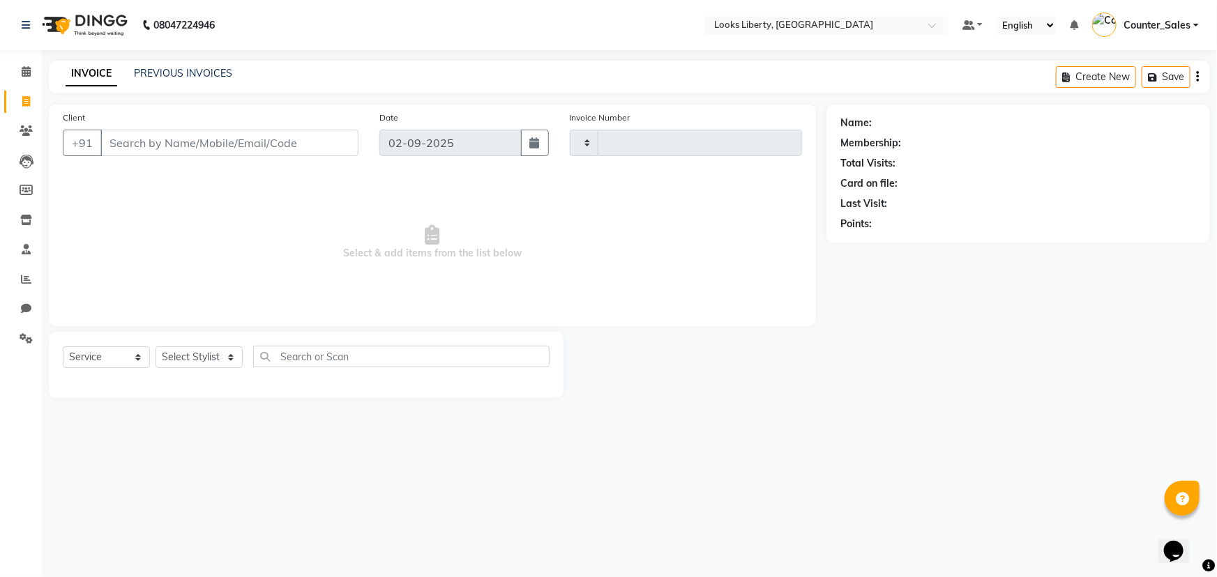
type input "2491"
select select "4321"
